Goal: Information Seeking & Learning: Check status

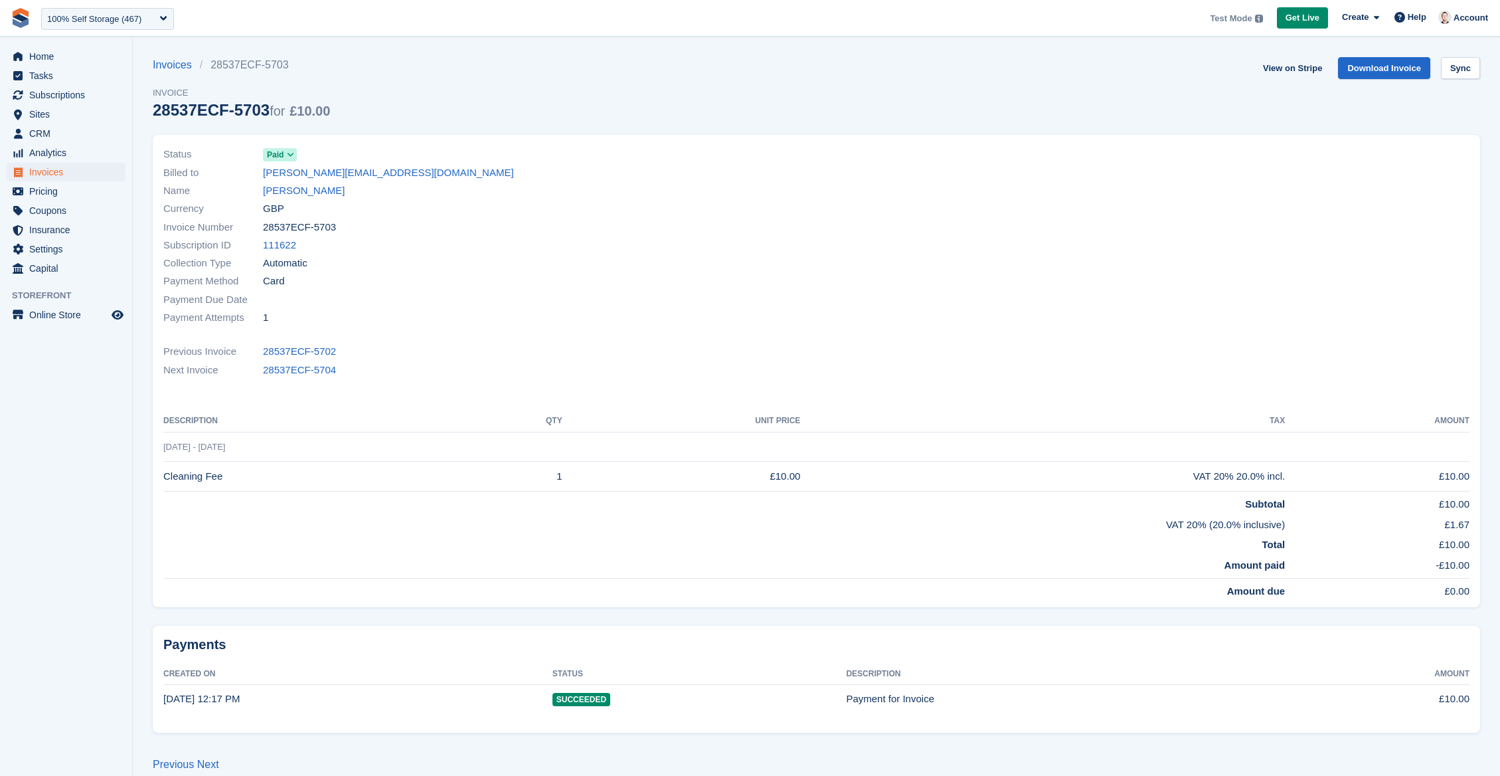
scroll to position [17, 0]
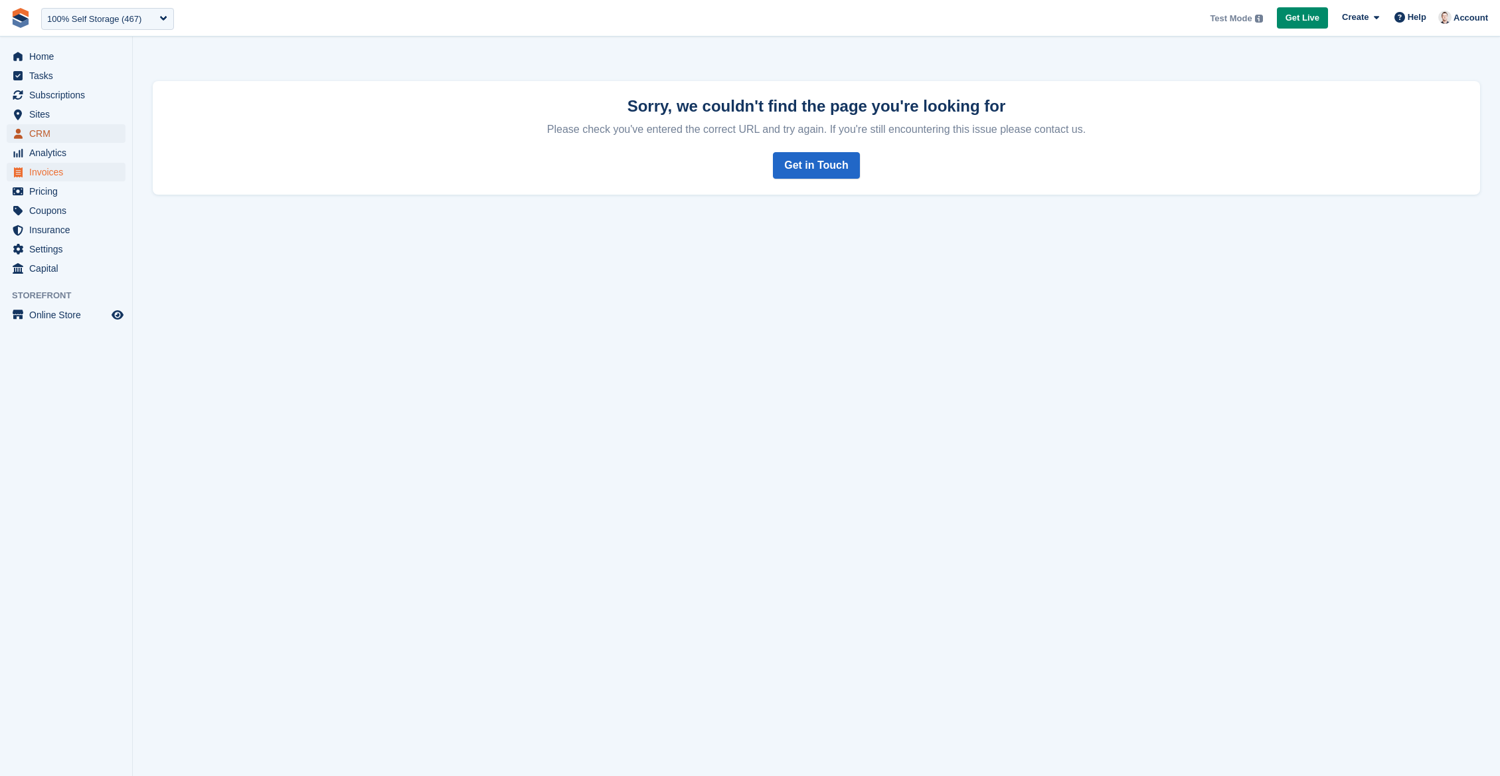
click at [58, 132] on span "CRM" at bounding box center [69, 133] width 80 height 19
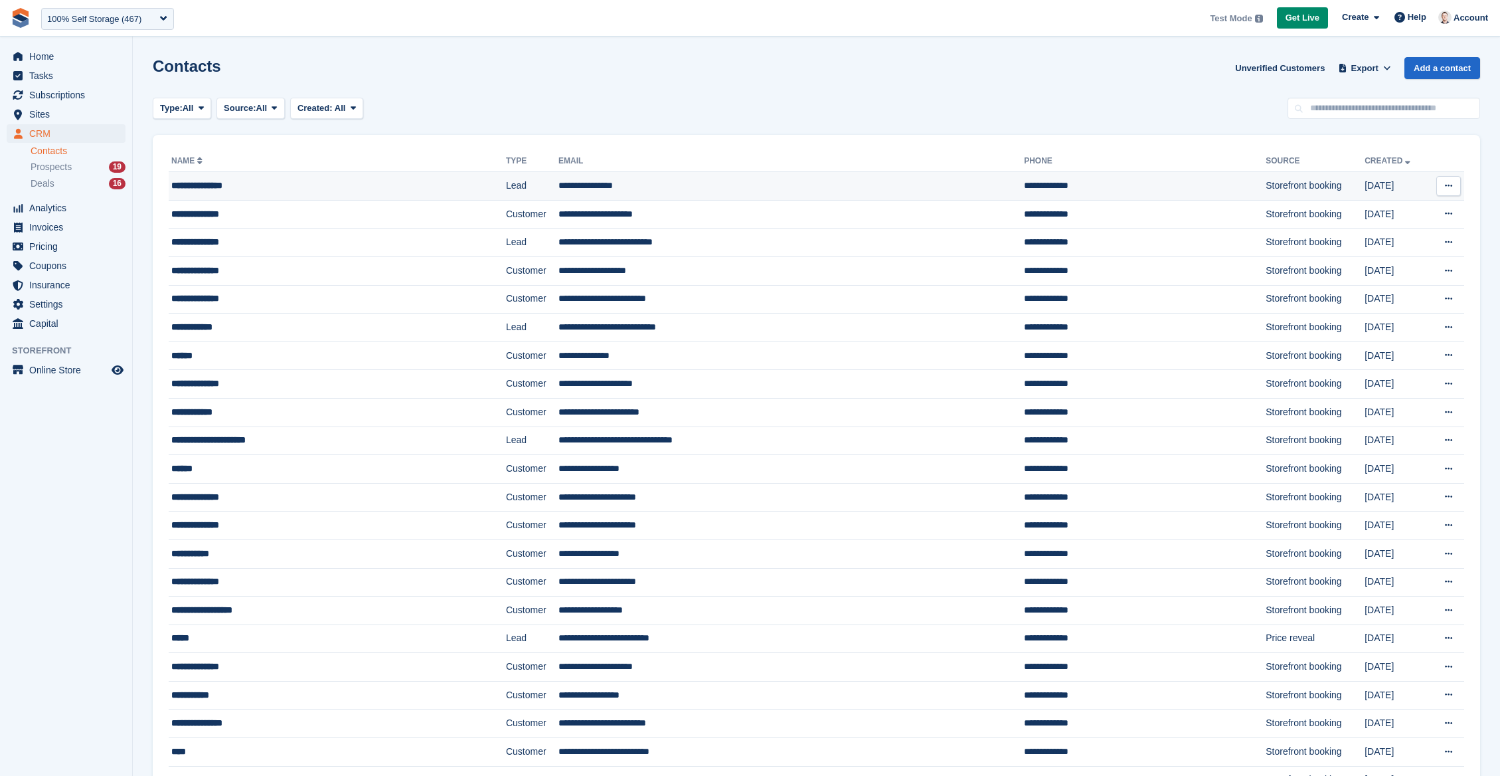
click at [226, 188] on div "**********" at bounding box center [299, 186] width 256 height 14
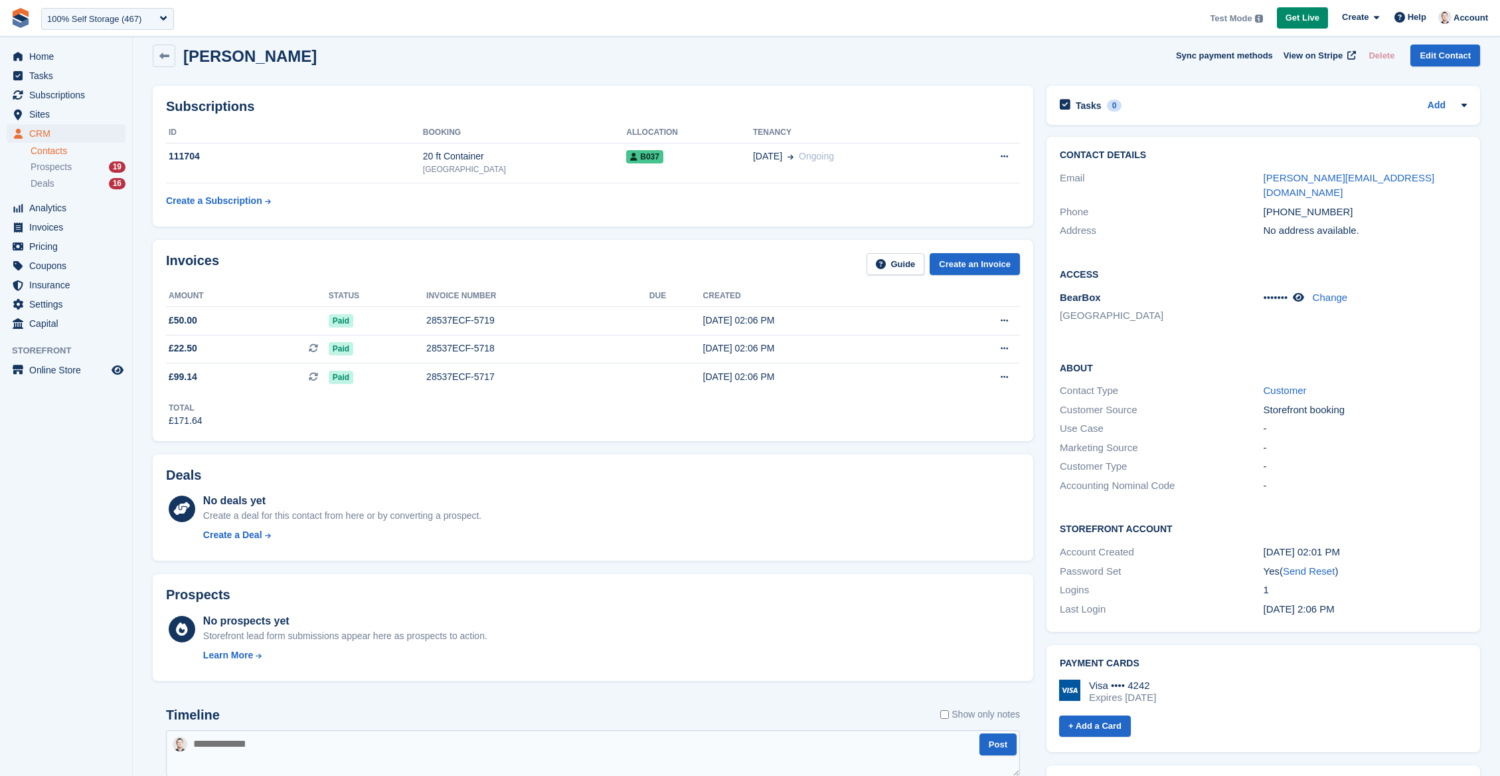
scroll to position [19, 0]
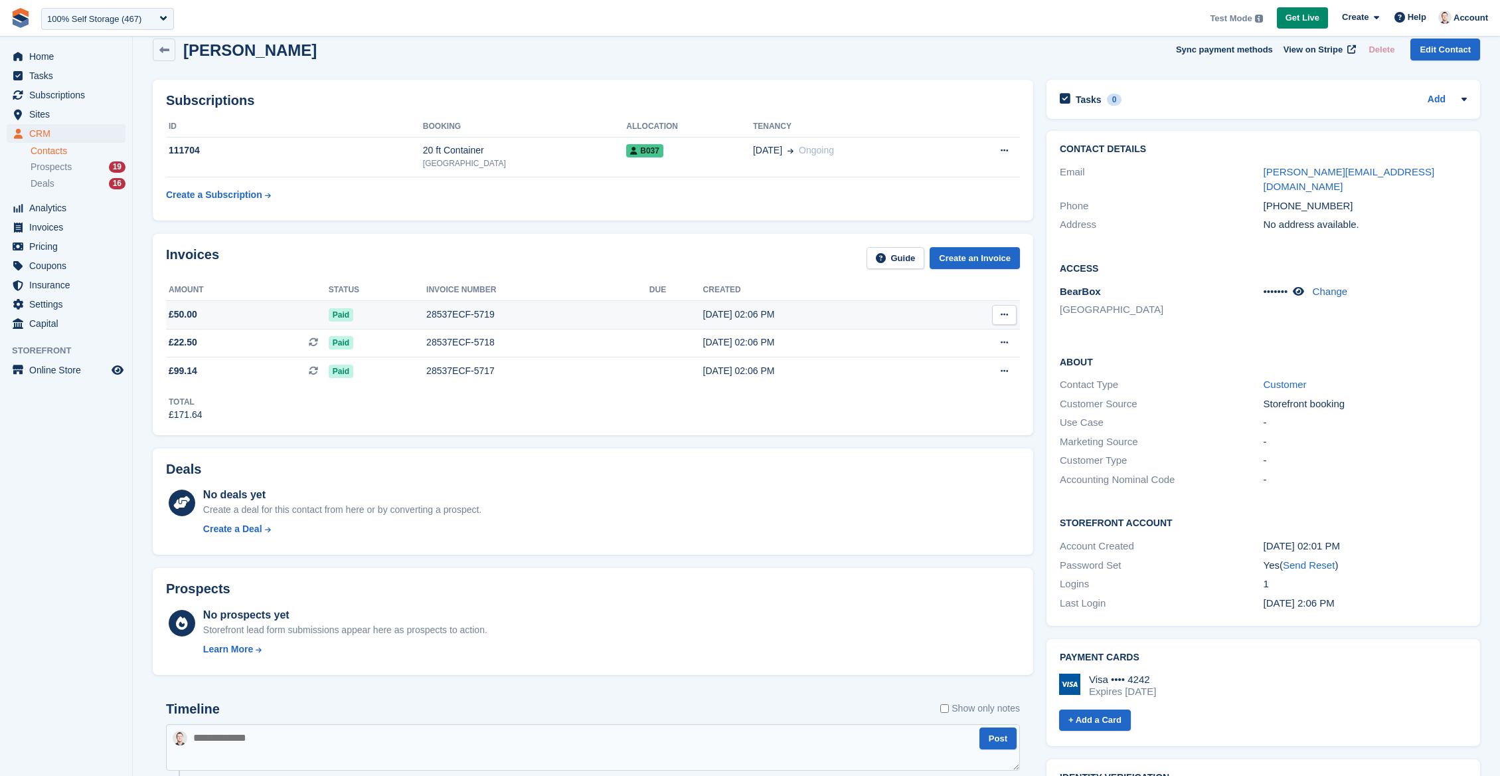
click at [463, 321] on div "28537ECF-5719" at bounding box center [537, 314] width 223 height 14
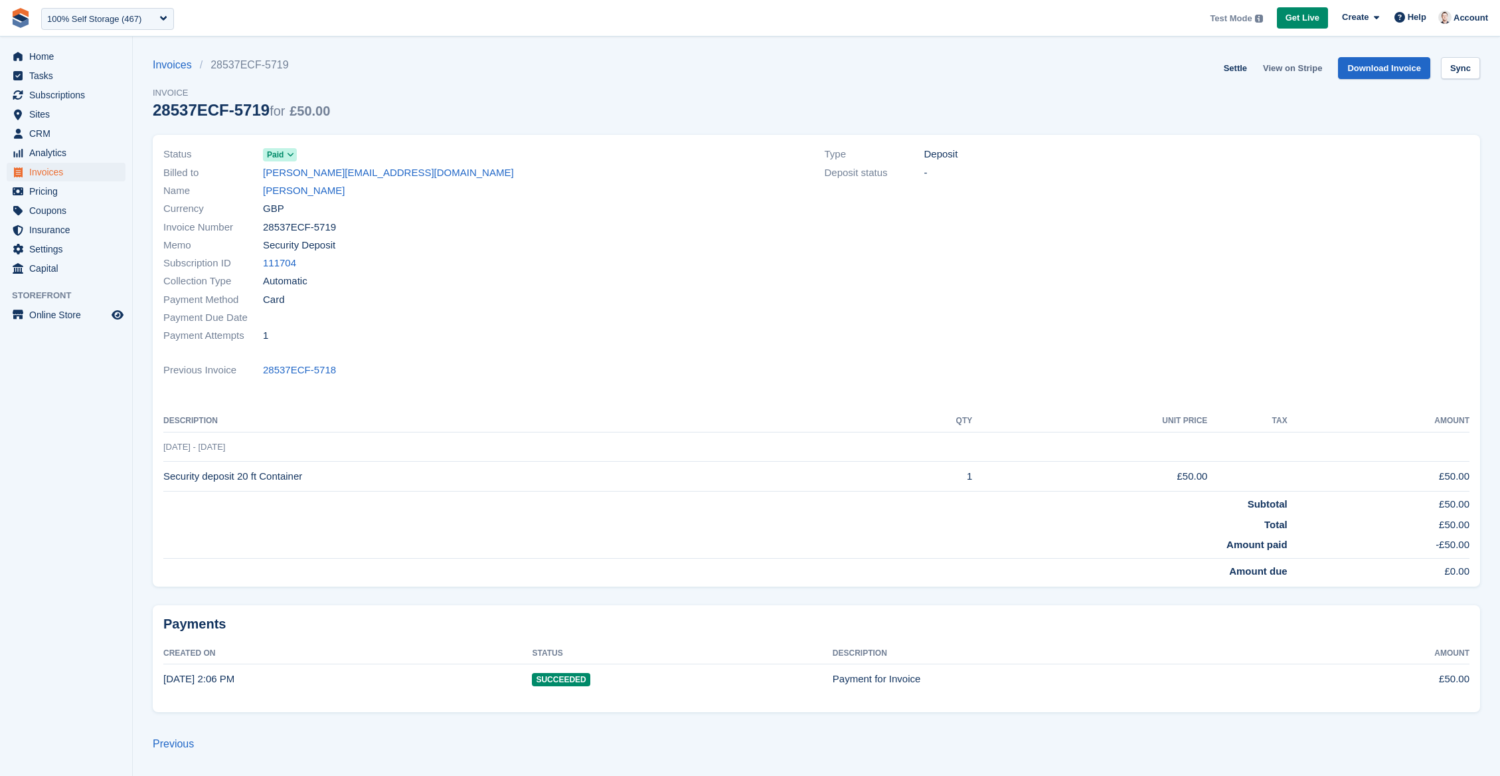
click at [1293, 66] on link "View on Stripe" at bounding box center [1293, 68] width 70 height 22
